Goal: Task Accomplishment & Management: Complete application form

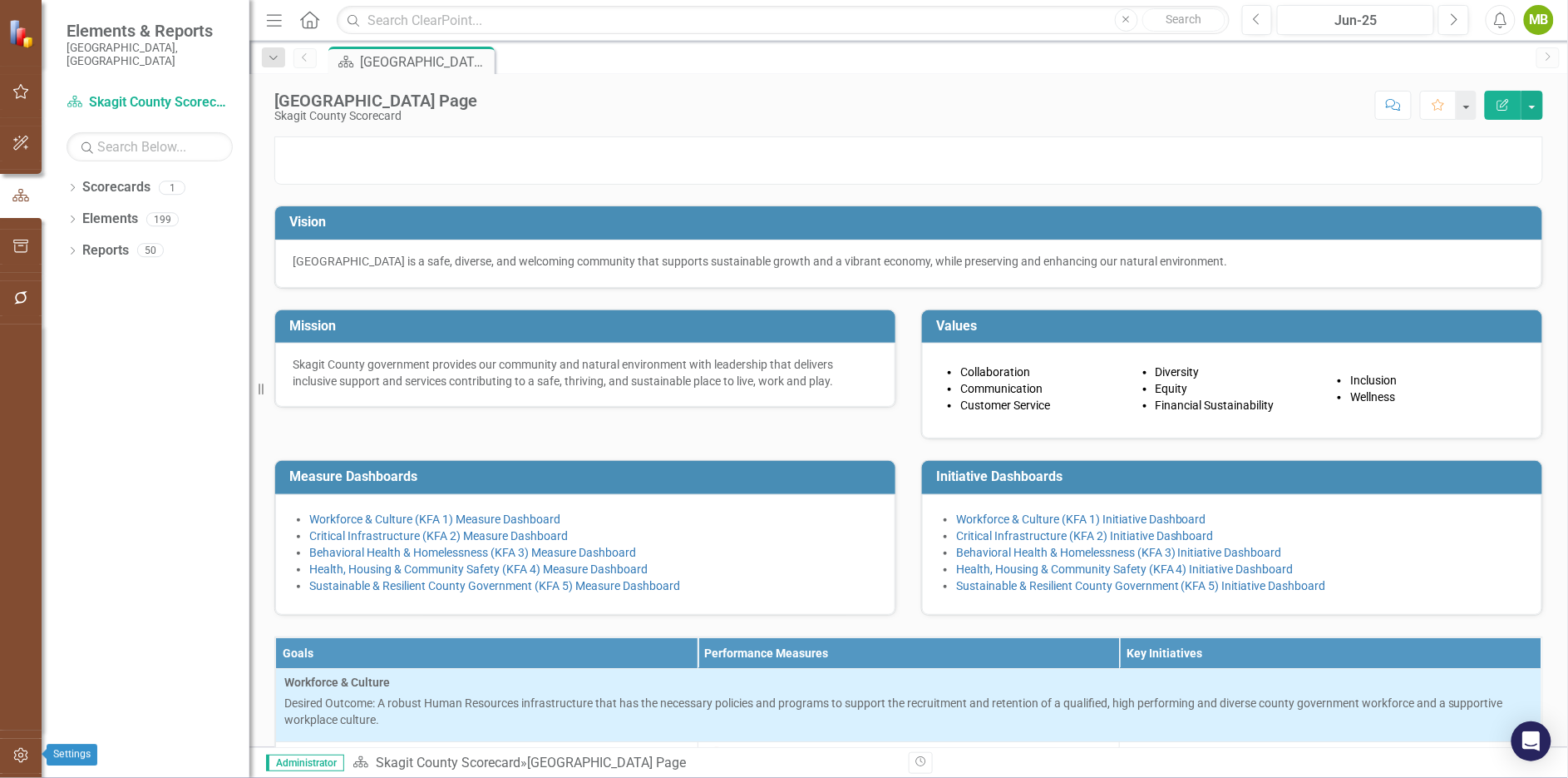
click at [18, 753] on icon "button" at bounding box center [21, 755] width 18 height 14
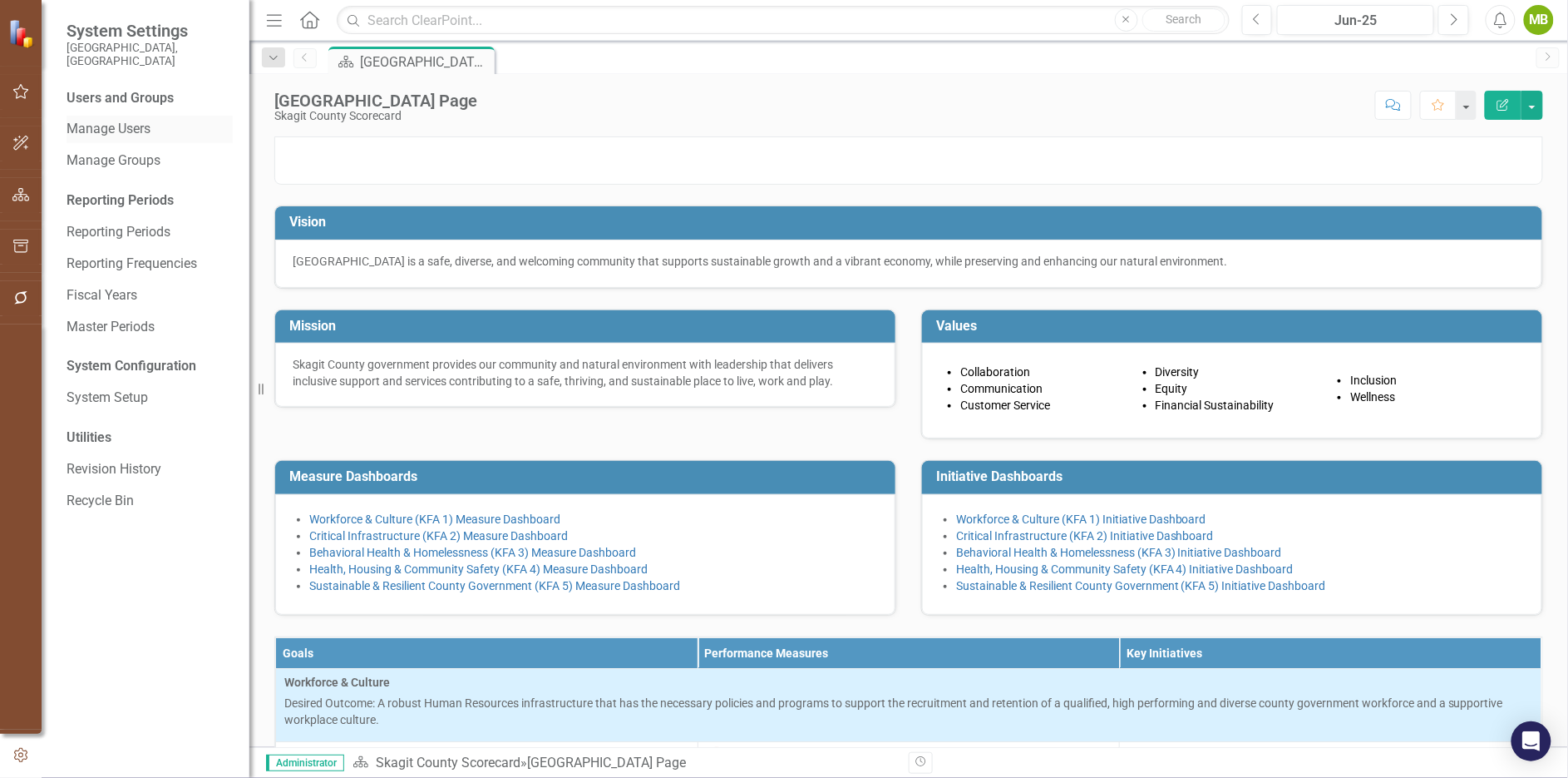
click at [127, 120] on link "Manage Users" at bounding box center [149, 129] width 166 height 20
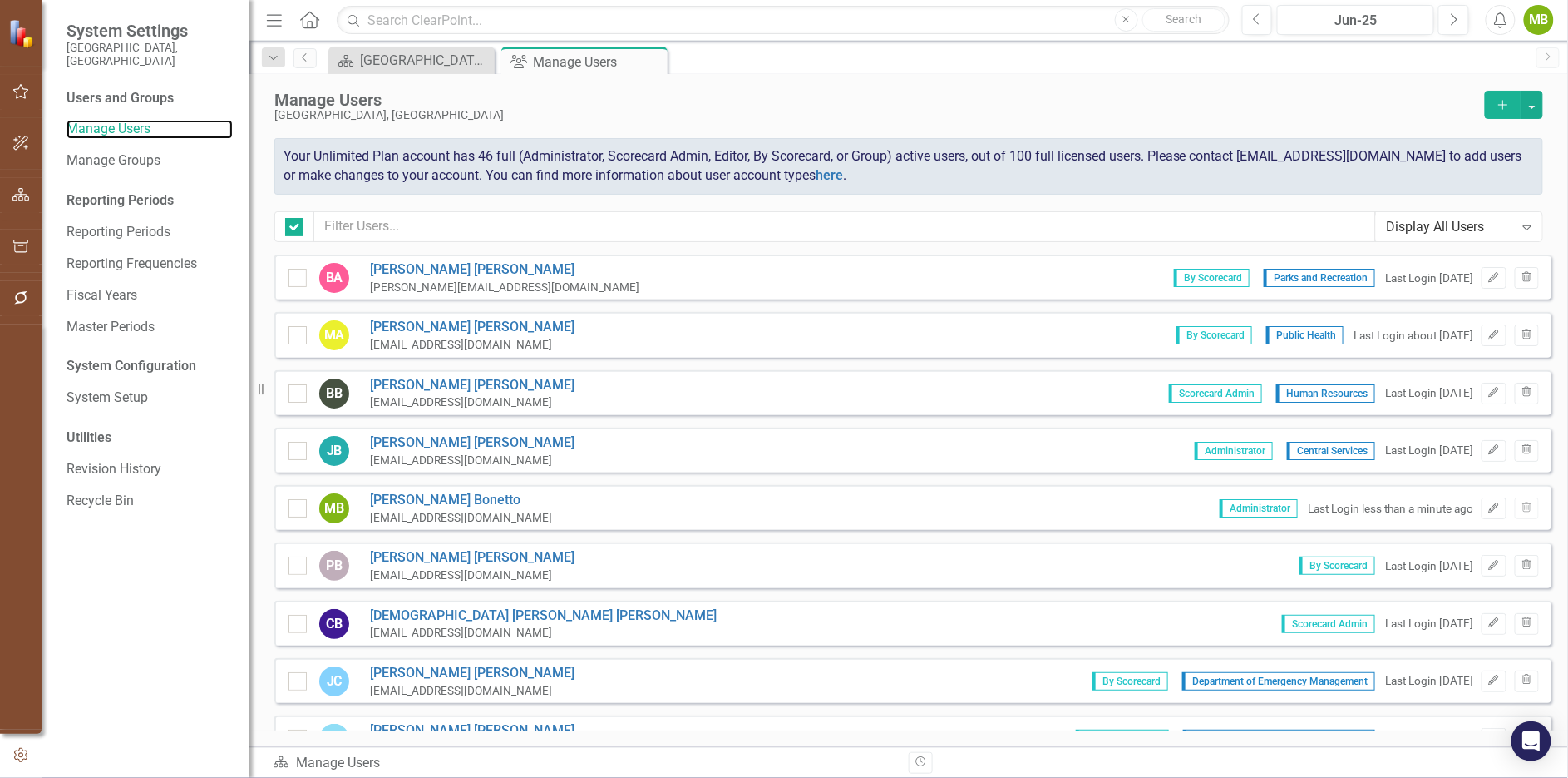
checkbox input "false"
click at [1510, 104] on icon "Add" at bounding box center [1504, 105] width 15 height 12
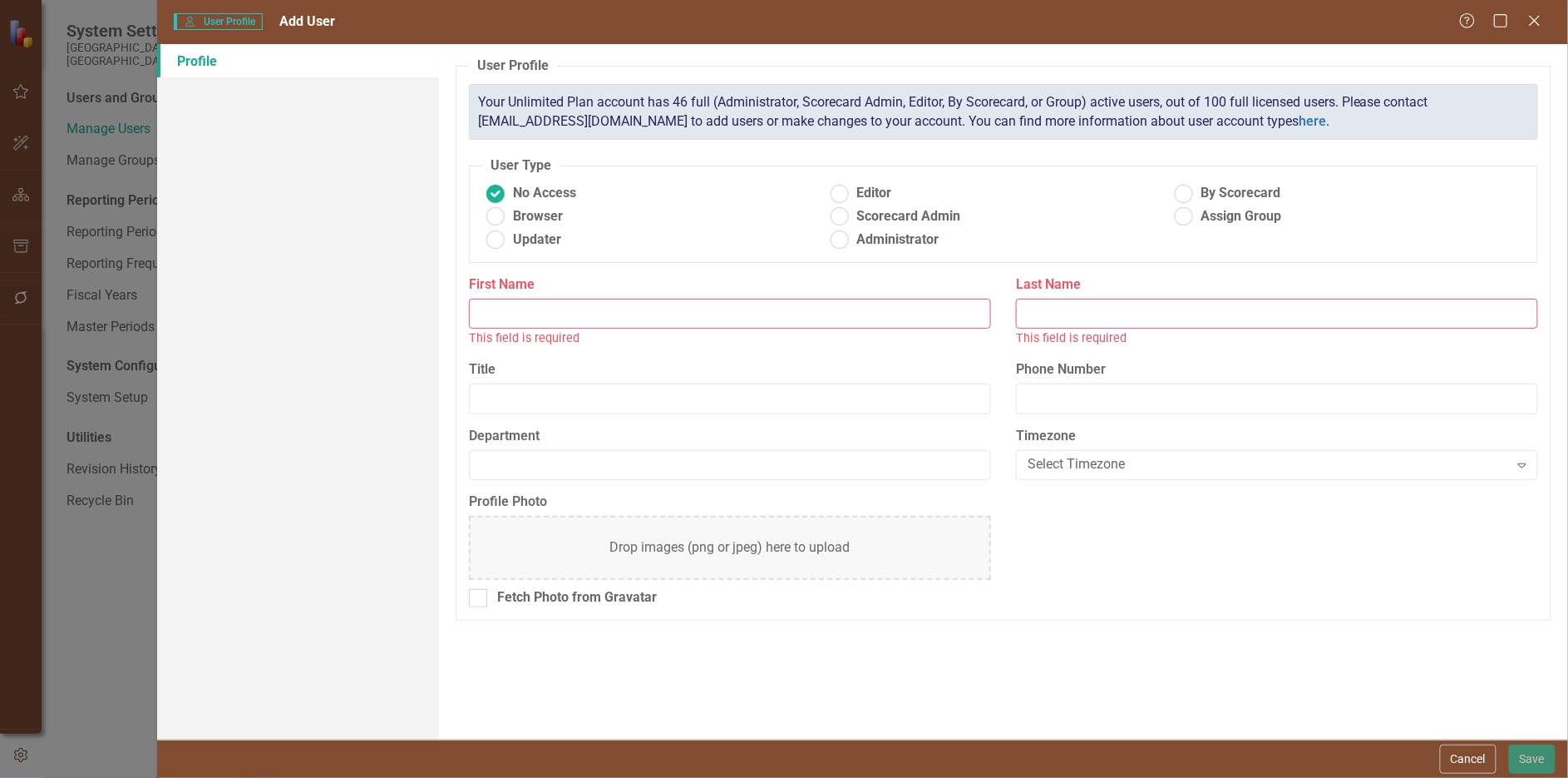
click at [563, 317] on input "First Name" at bounding box center [730, 314] width 522 height 31
type input "[PERSON_NAME]"
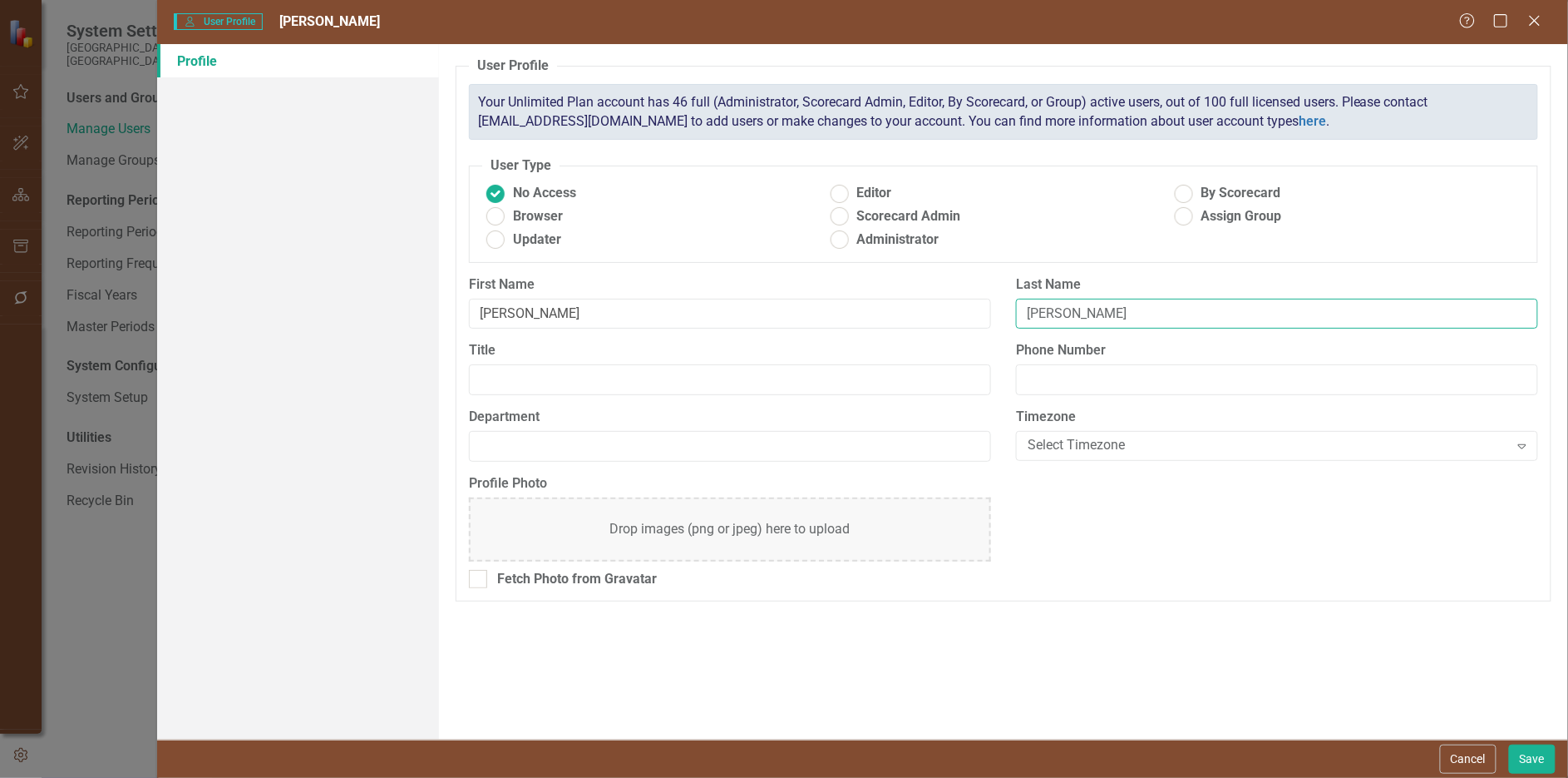
type input "[PERSON_NAME]"
click at [1181, 188] on ins at bounding box center [1183, 193] width 25 height 25
click at [1181, 188] on input "By Scorecard" at bounding box center [1183, 193] width 25 height 25
radio input "true"
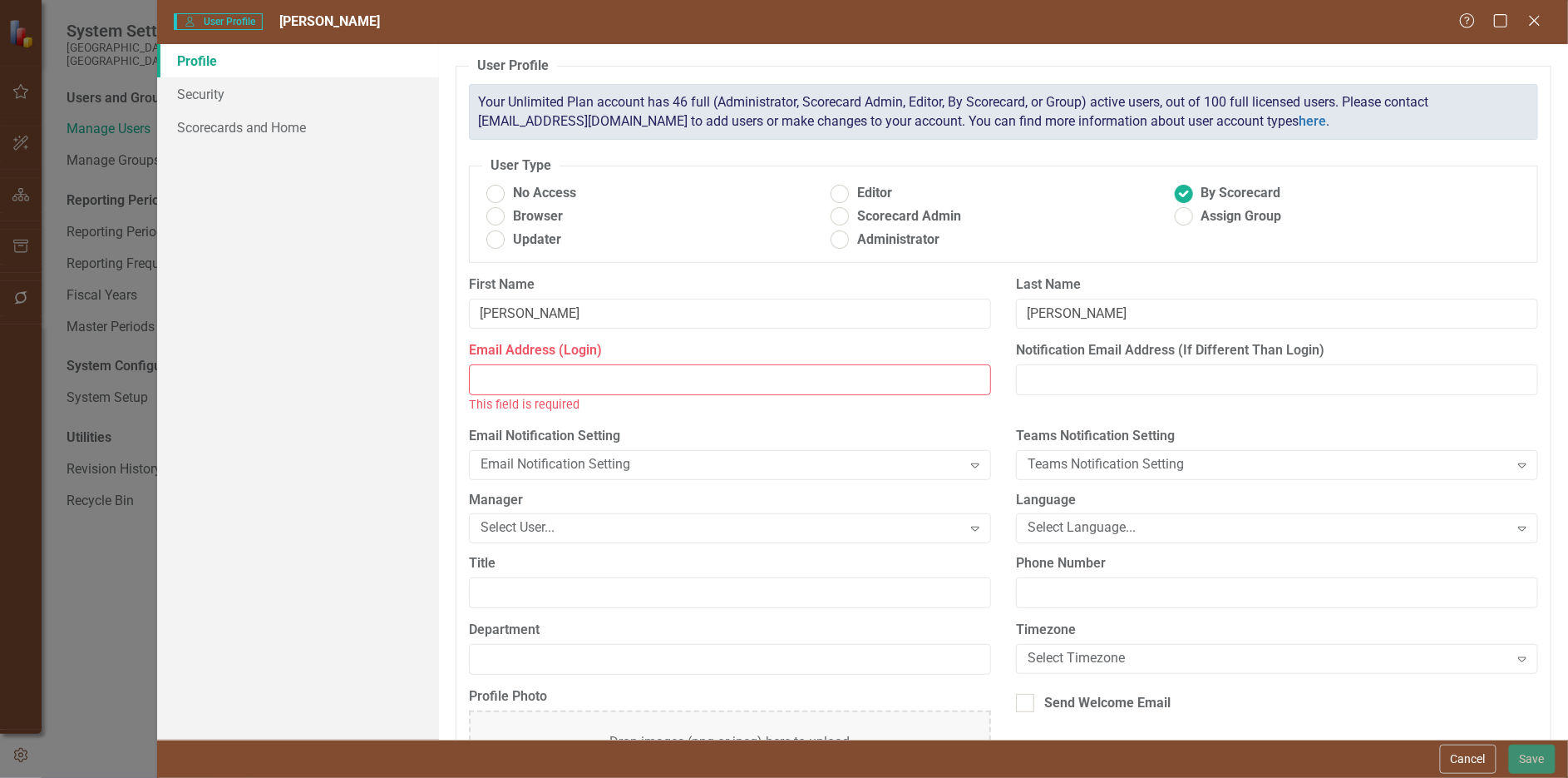
click at [626, 378] on input "Email Address (Login)" at bounding box center [730, 379] width 522 height 31
paste input "[EMAIL_ADDRESS][DOMAIN_NAME]"
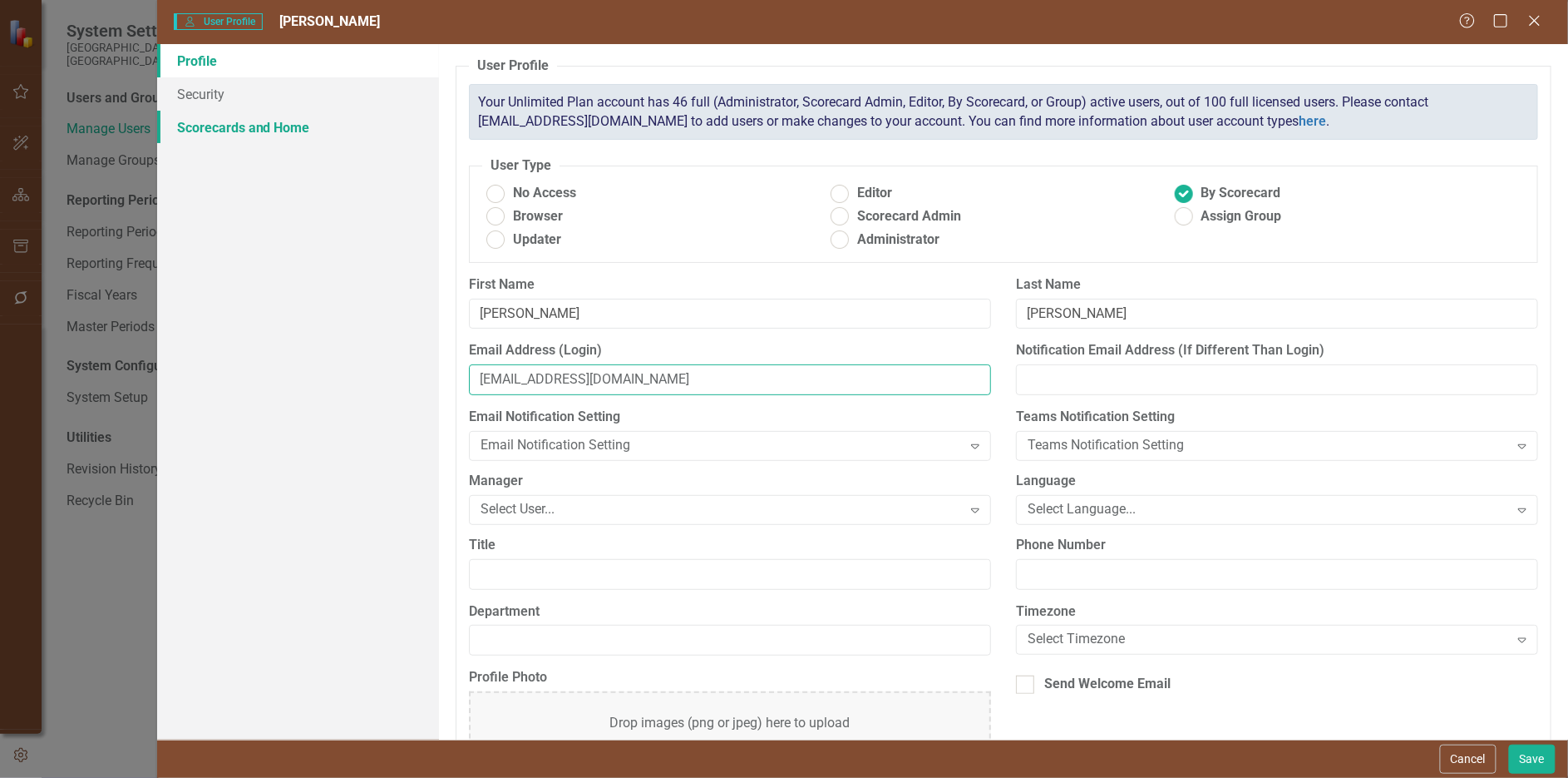
type input "[EMAIL_ADDRESS][DOMAIN_NAME]"
click at [235, 124] on link "Scorecards and Home" at bounding box center [298, 126] width 282 height 33
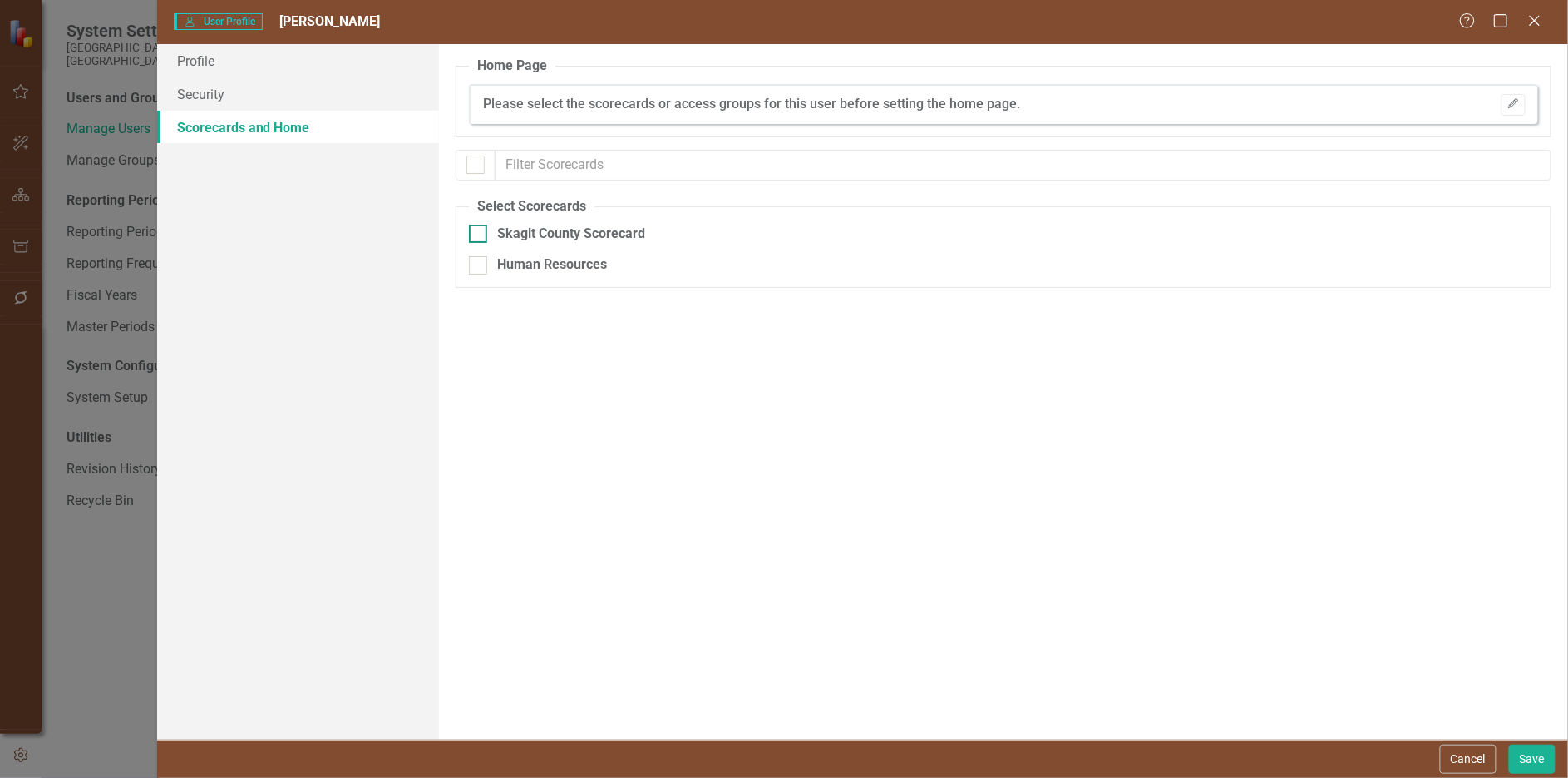
click at [488, 232] on div "Skagit County Scorecard" at bounding box center [916, 234] width 895 height 20
click at [480, 232] on input "Skagit County Scorecard" at bounding box center [474, 230] width 11 height 11
checkbox input "true"
click at [253, 94] on link "Security" at bounding box center [298, 93] width 282 height 33
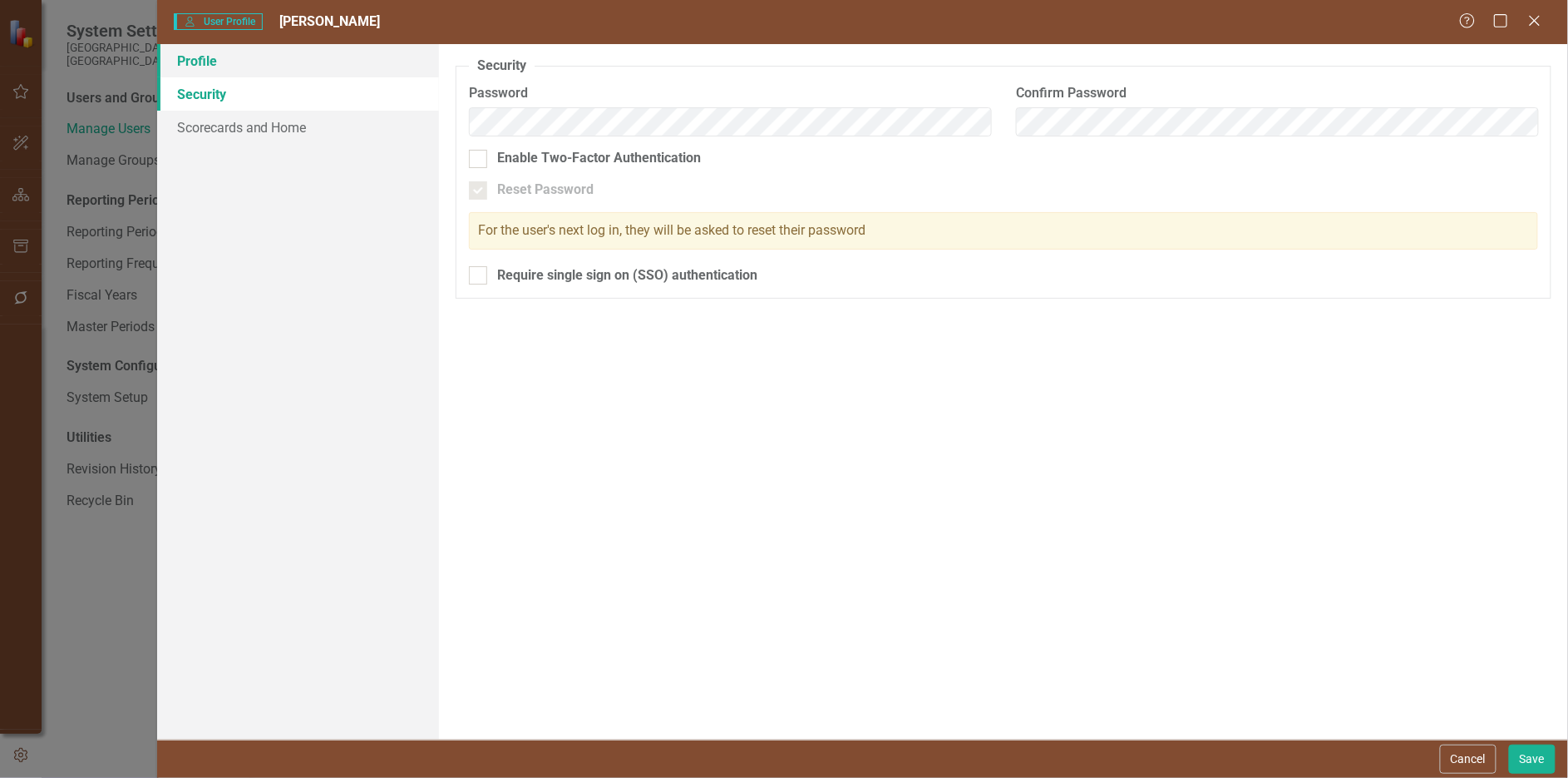
click at [226, 61] on link "Profile" at bounding box center [298, 60] width 282 height 33
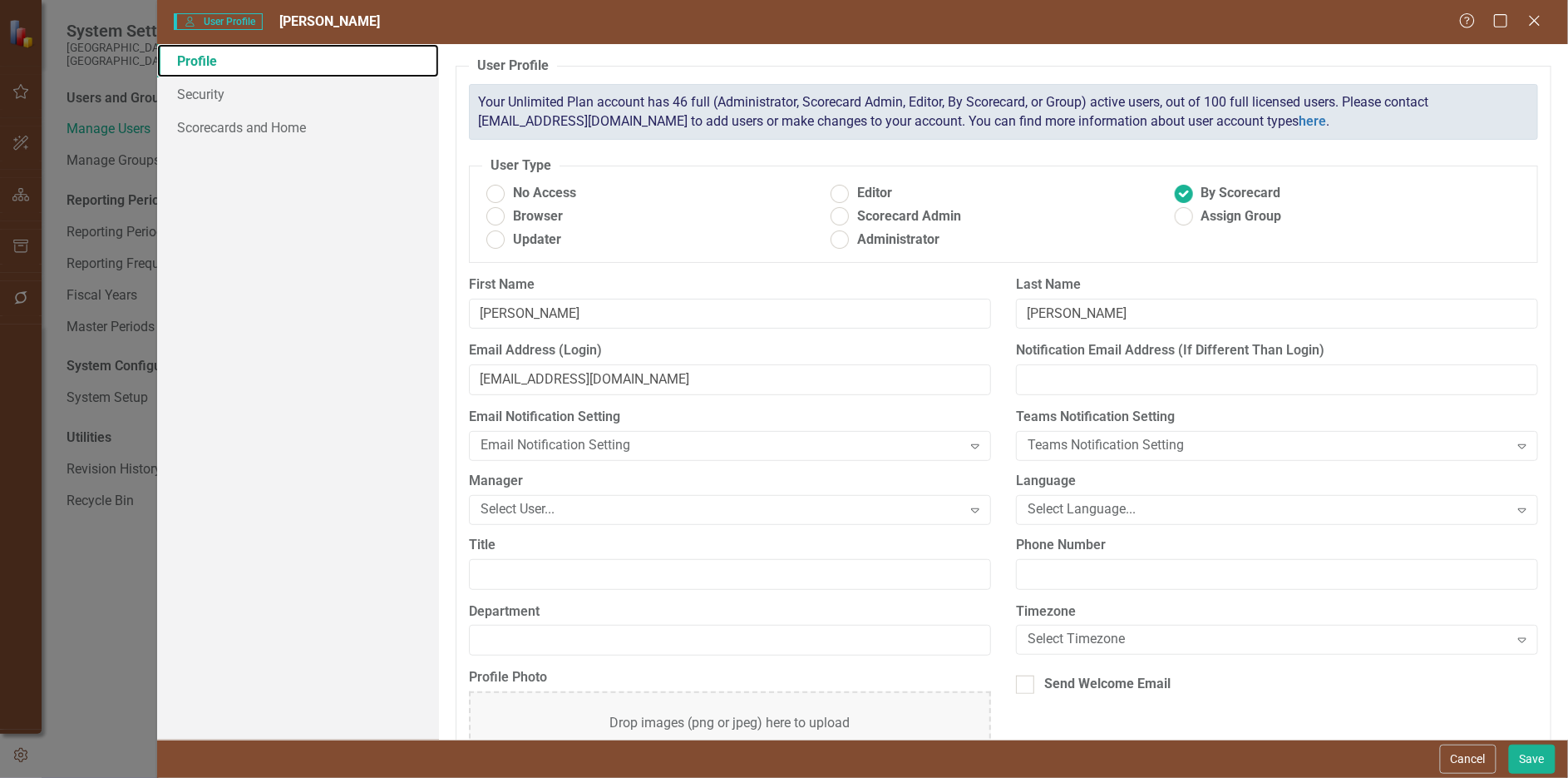
scroll to position [64, 0]
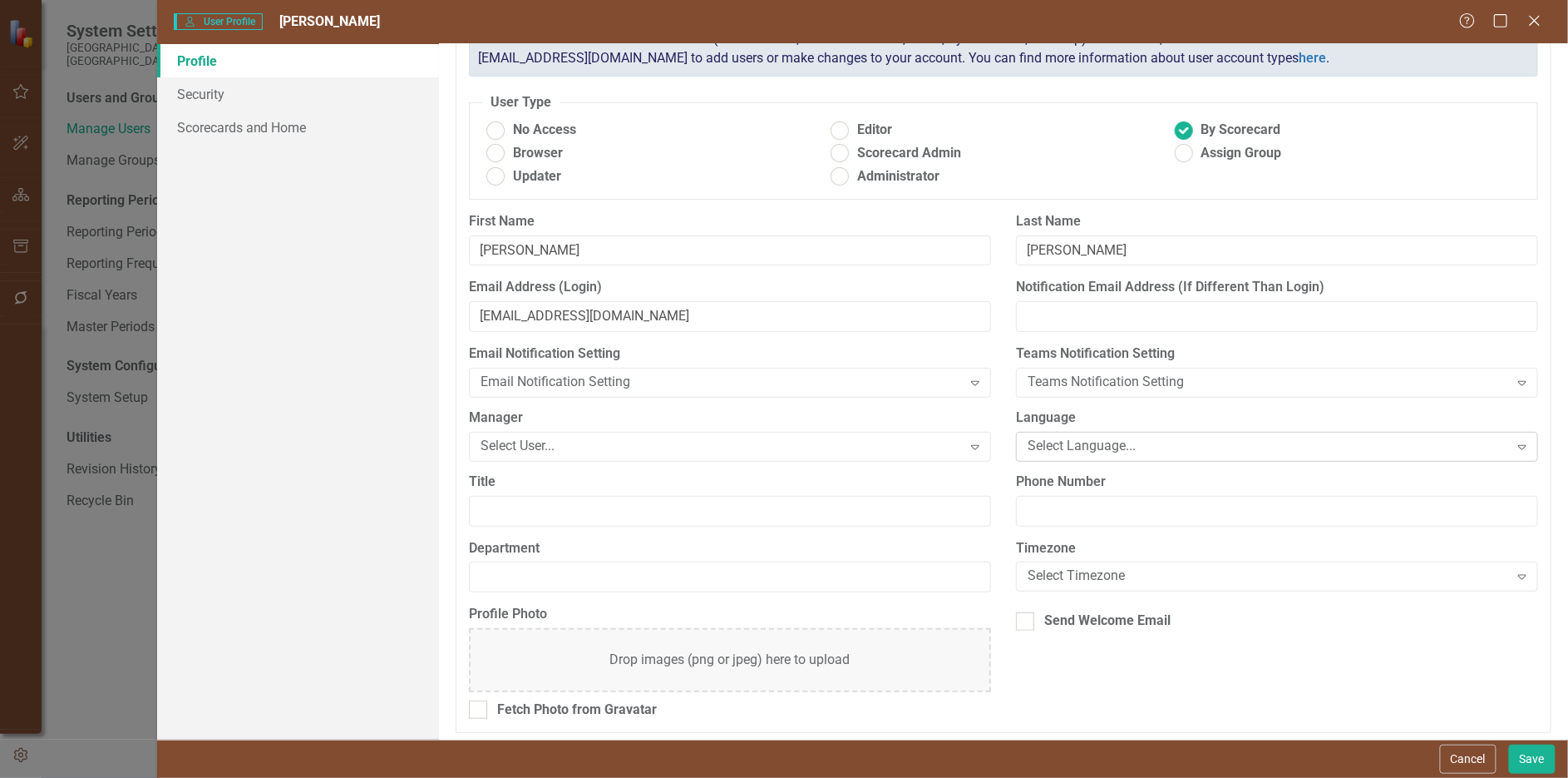
click at [1115, 437] on div "Select Language..." at bounding box center [1268, 446] width 481 height 20
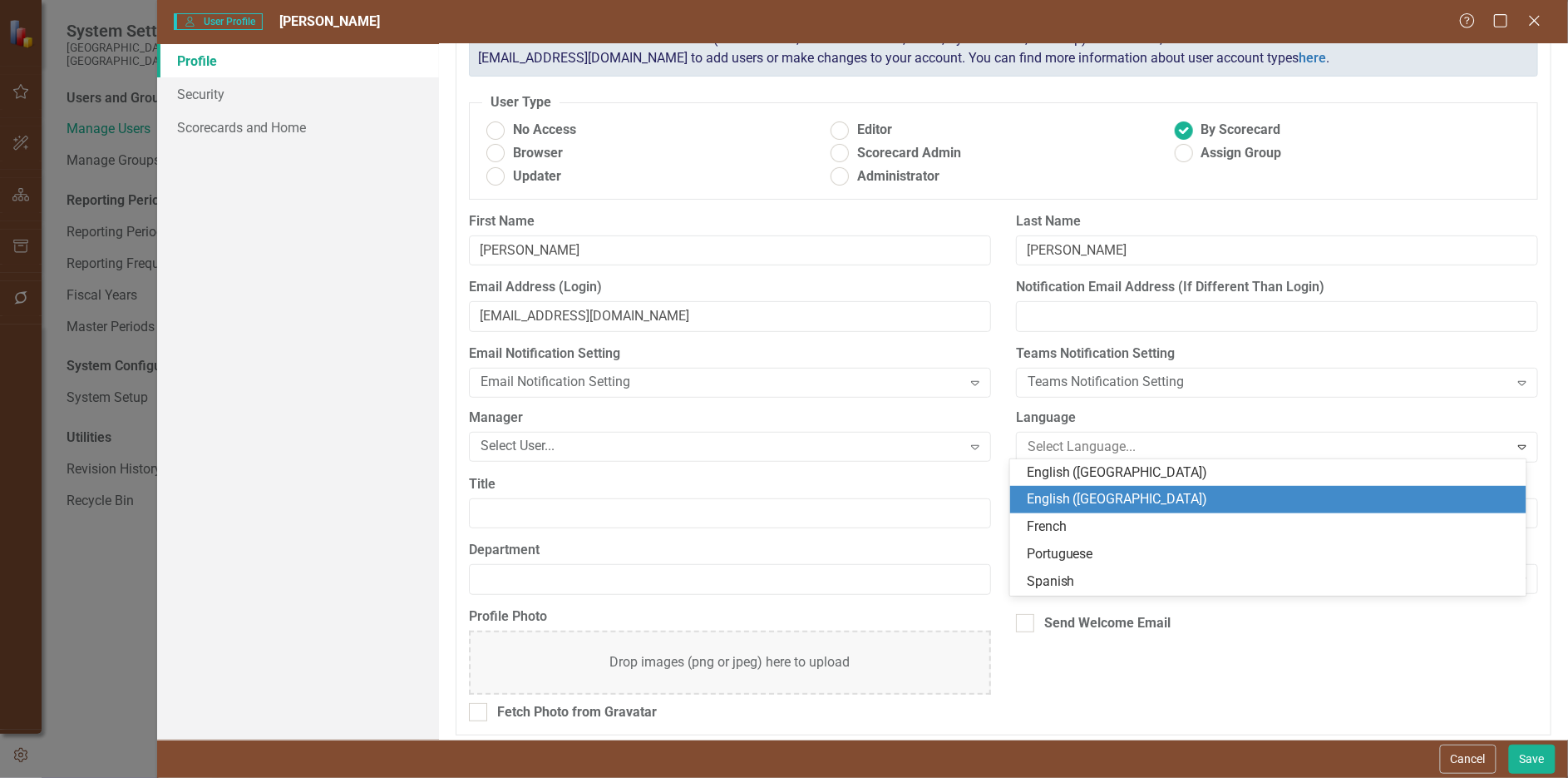
click at [1090, 497] on div "English ([GEOGRAPHIC_DATA])" at bounding box center [1271, 499] width 489 height 20
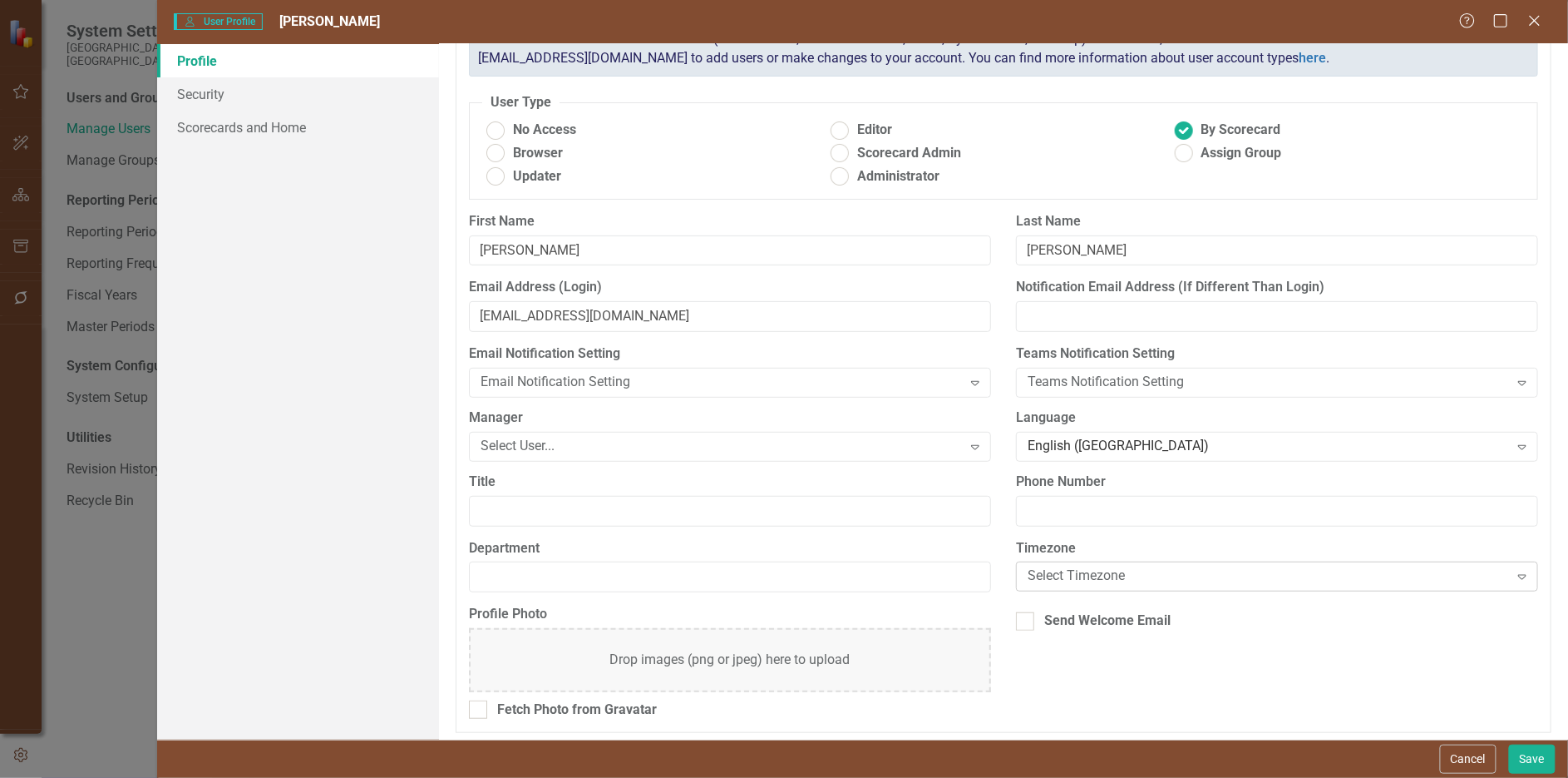
click at [1097, 574] on div "Select Timezone" at bounding box center [1268, 577] width 481 height 20
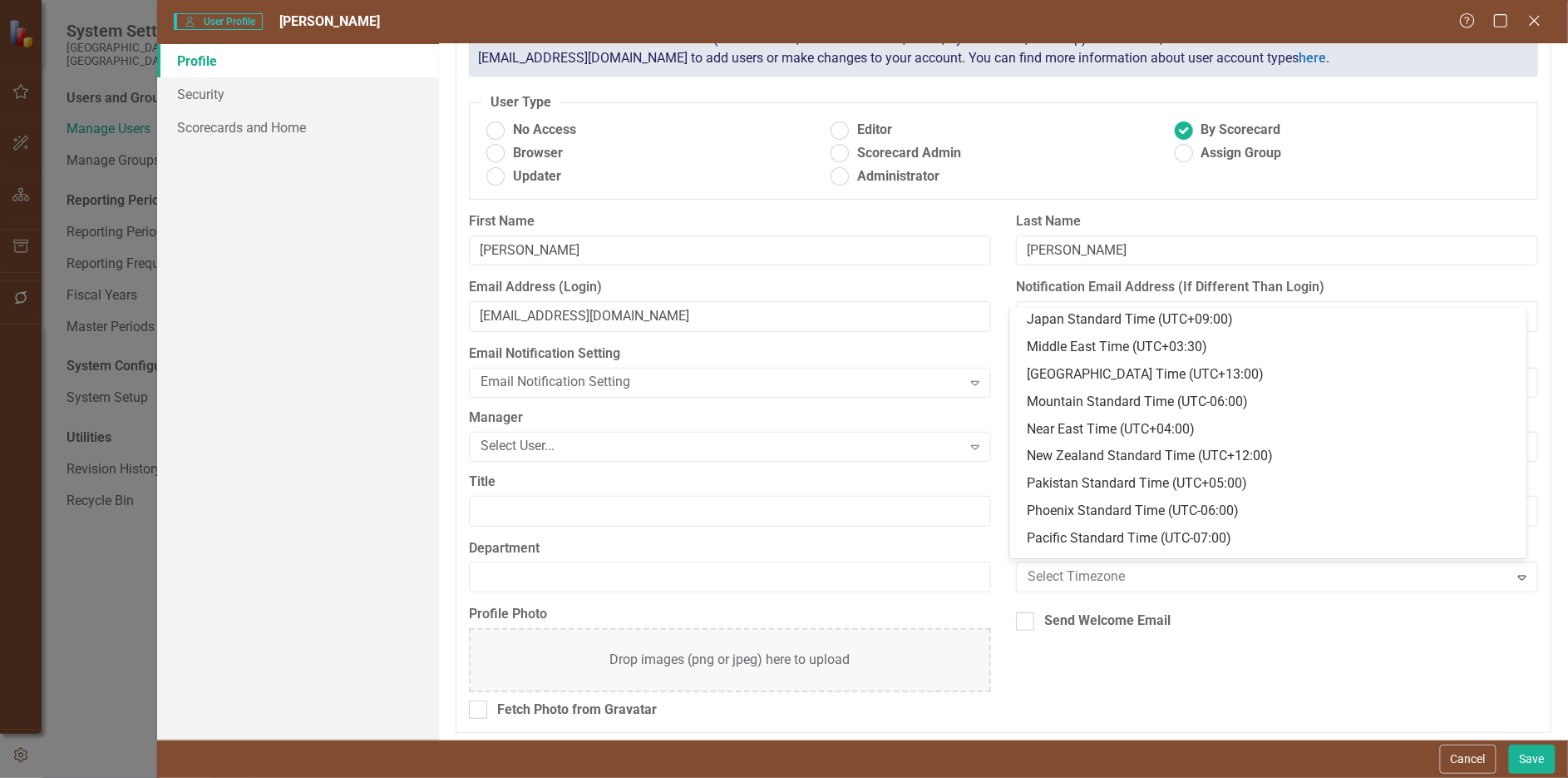
scroll to position [586, 0]
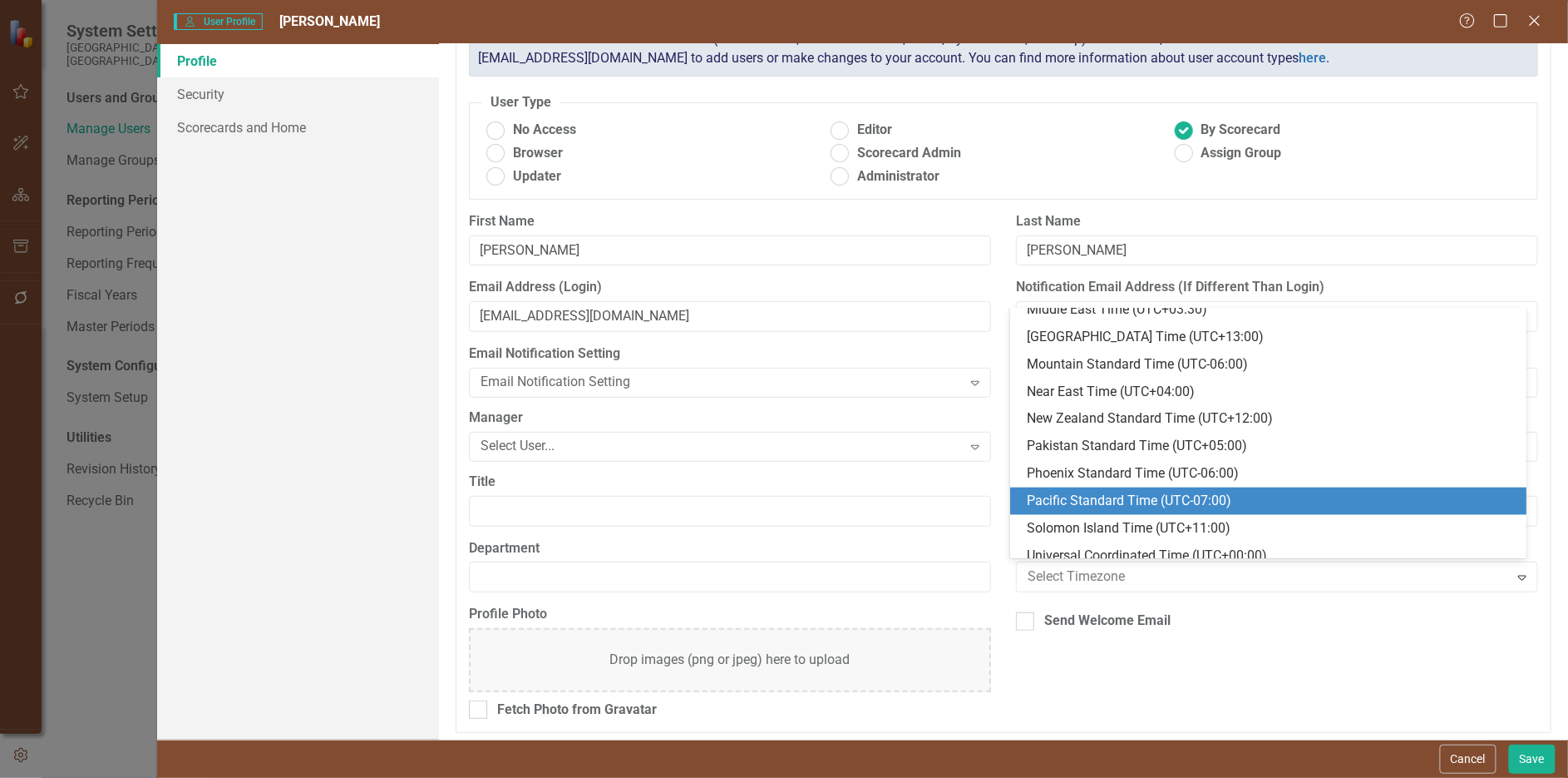
click at [1105, 497] on div "Pacific Standard Time (UTC-07:00)" at bounding box center [1271, 501] width 489 height 20
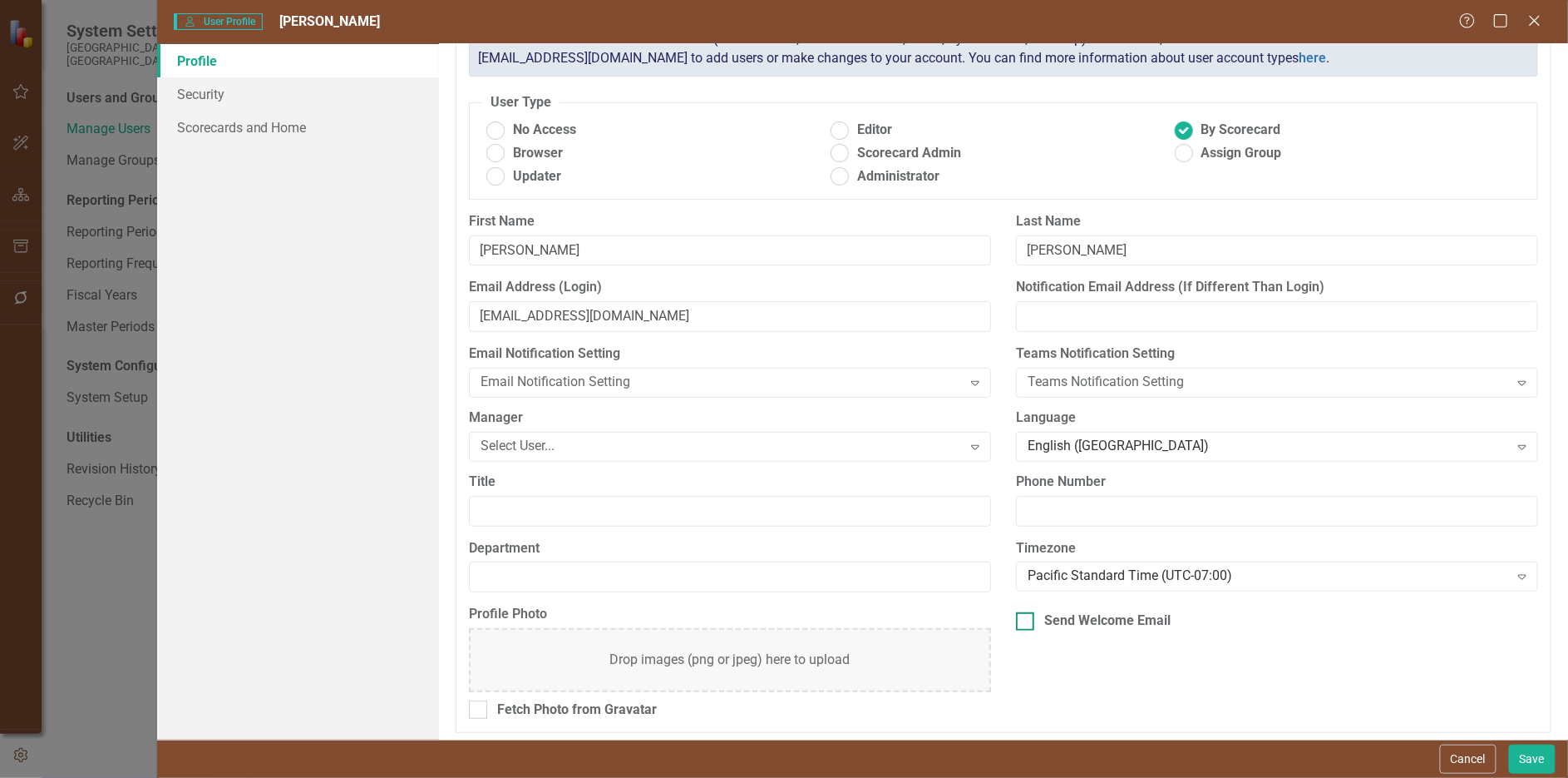
click at [1018, 613] on input "Send Welcome Email" at bounding box center [1021, 618] width 11 height 11
checkbox input "true"
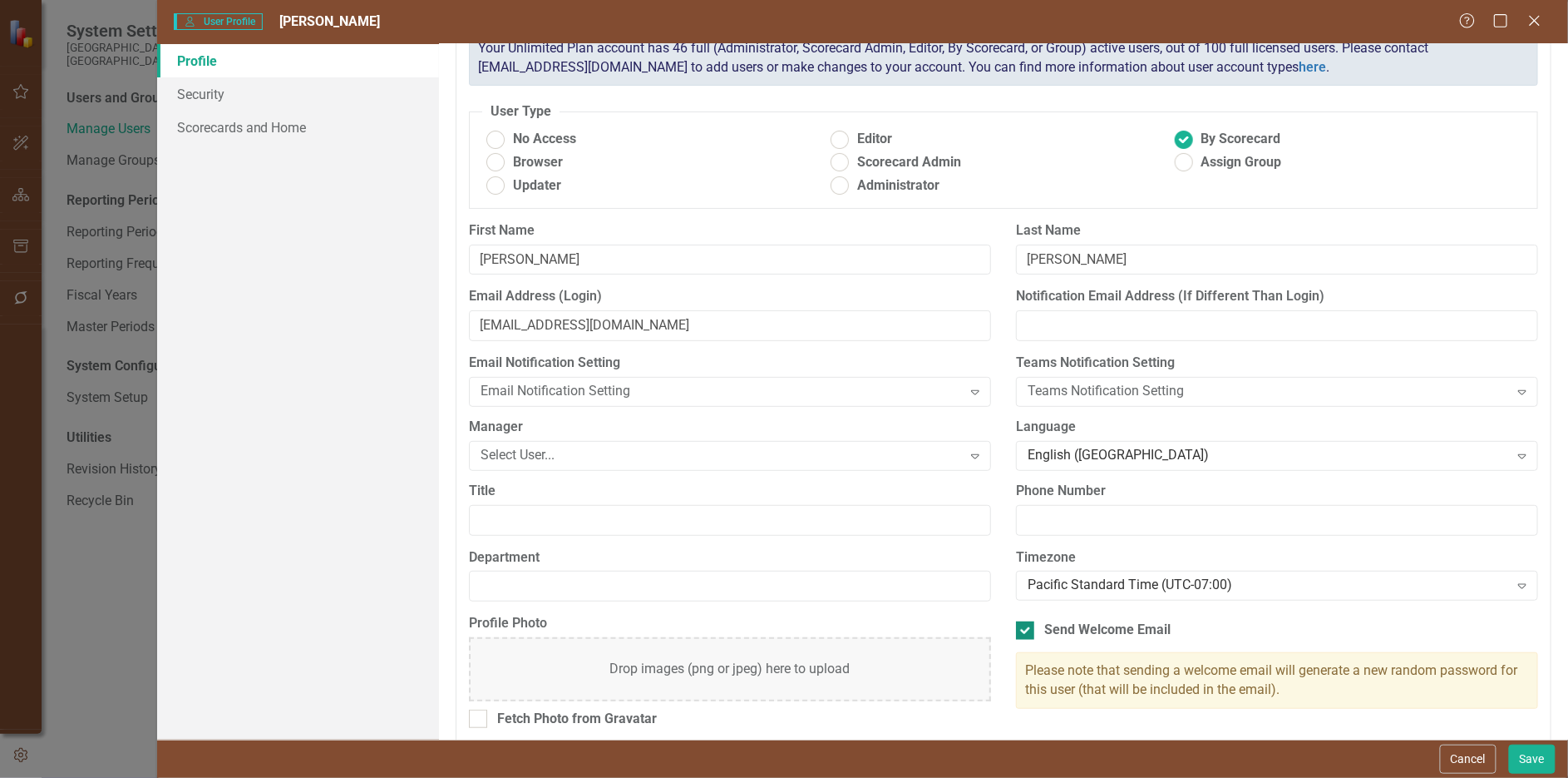
scroll to position [0, 0]
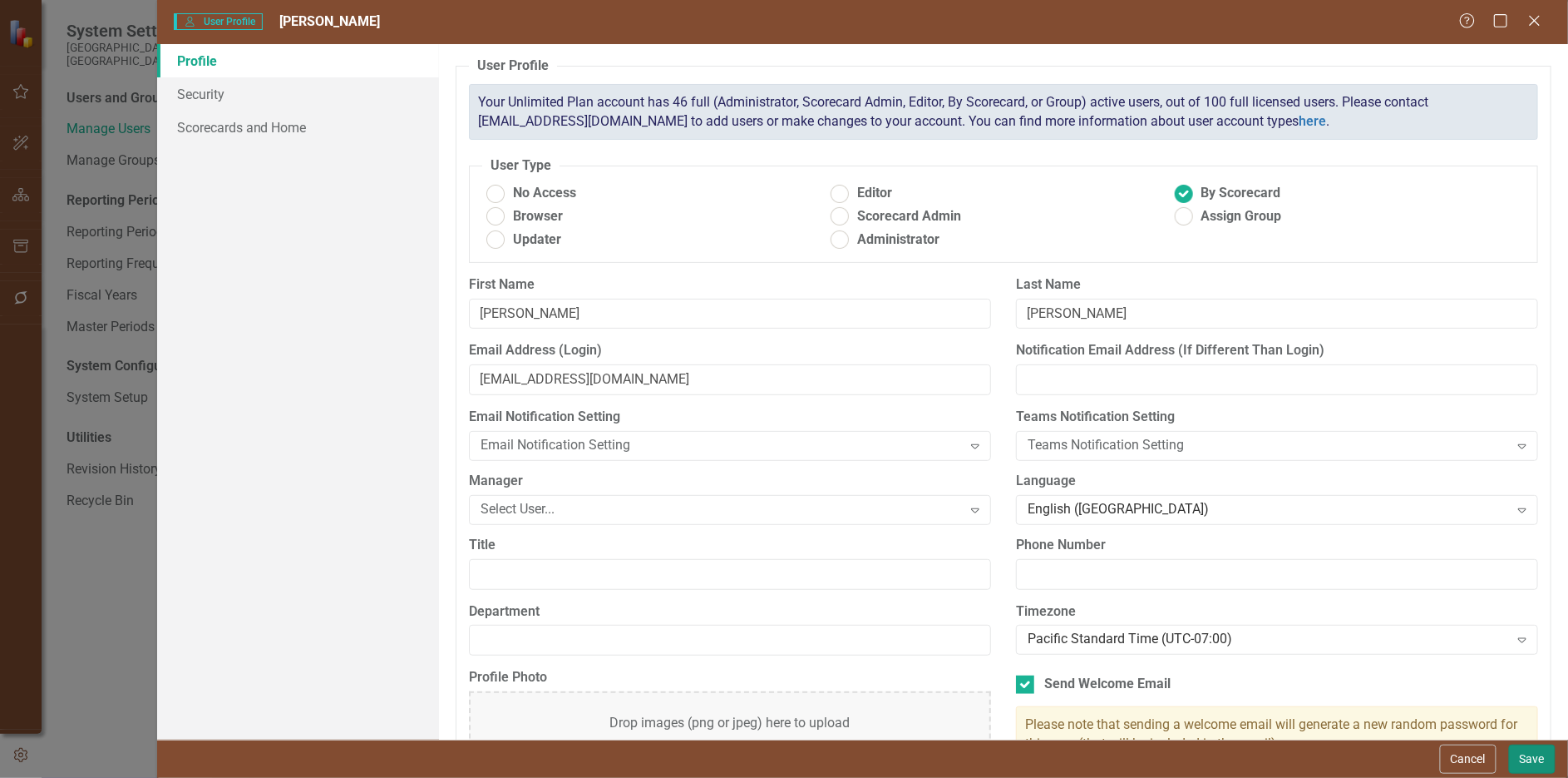
click at [1532, 757] on button "Save" at bounding box center [1532, 758] width 47 height 29
